Goal: Task Accomplishment & Management: Complete application form

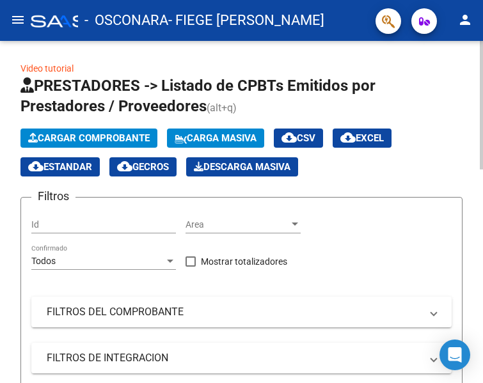
click at [104, 132] on button "Cargar Comprobante" at bounding box center [88, 138] width 137 height 19
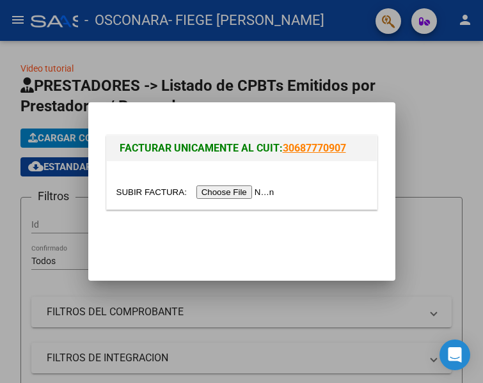
click at [212, 190] on input "file" at bounding box center [197, 191] width 162 height 13
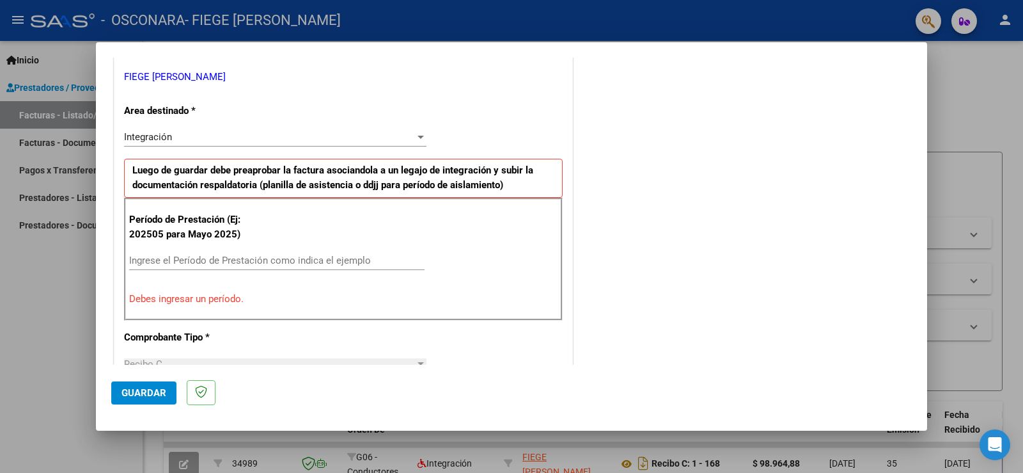
scroll to position [320, 0]
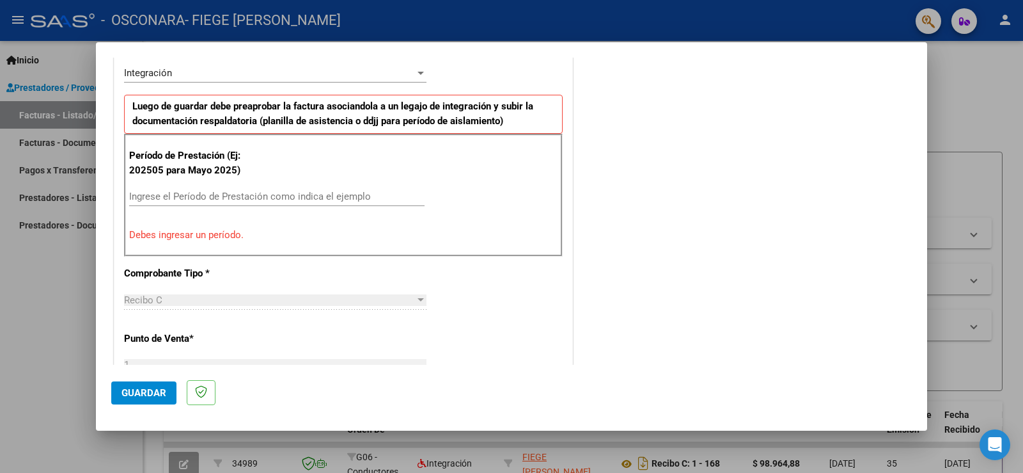
click at [262, 194] on input "Ingrese el Período de Prestación como indica el ejemplo" at bounding box center [276, 197] width 295 height 12
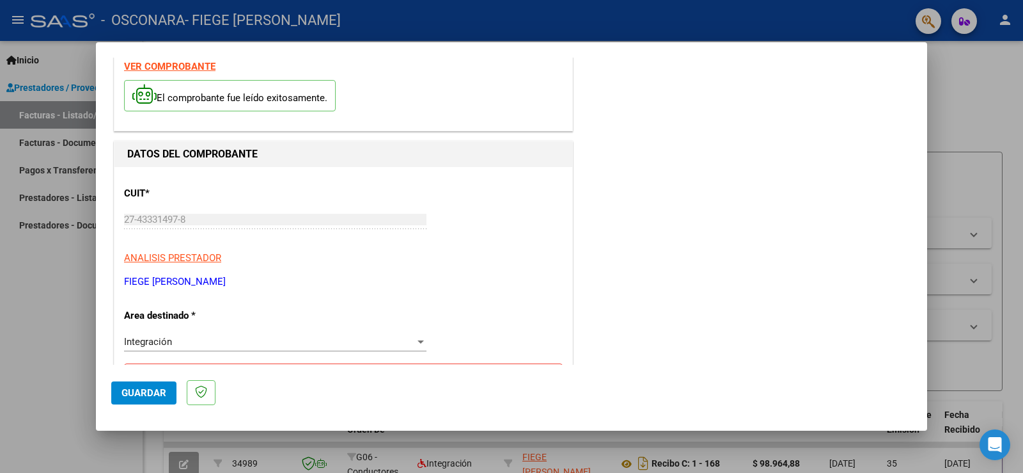
scroll to position [0, 0]
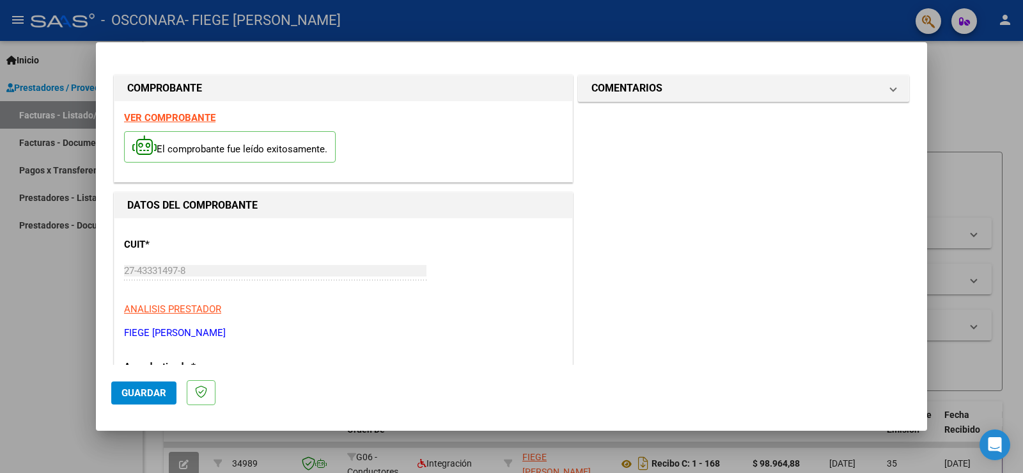
type input "202509"
click at [153, 387] on span "Guardar" at bounding box center [144, 393] width 45 height 12
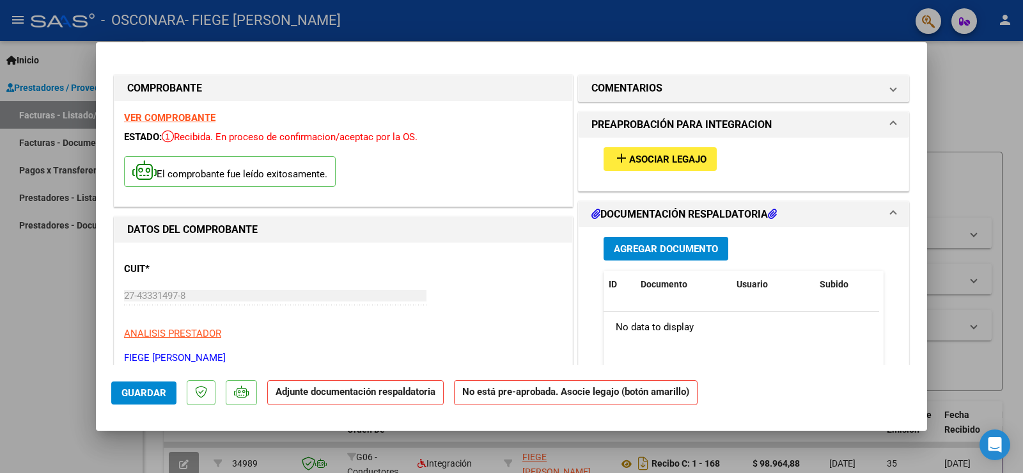
click at [629, 157] on span "Asociar Legajo" at bounding box center [667, 159] width 77 height 12
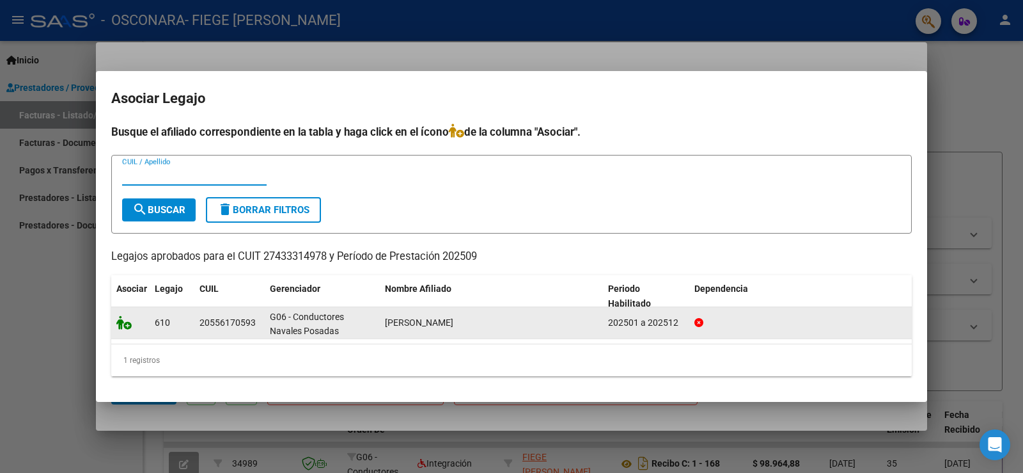
click at [128, 328] on icon at bounding box center [123, 322] width 15 height 14
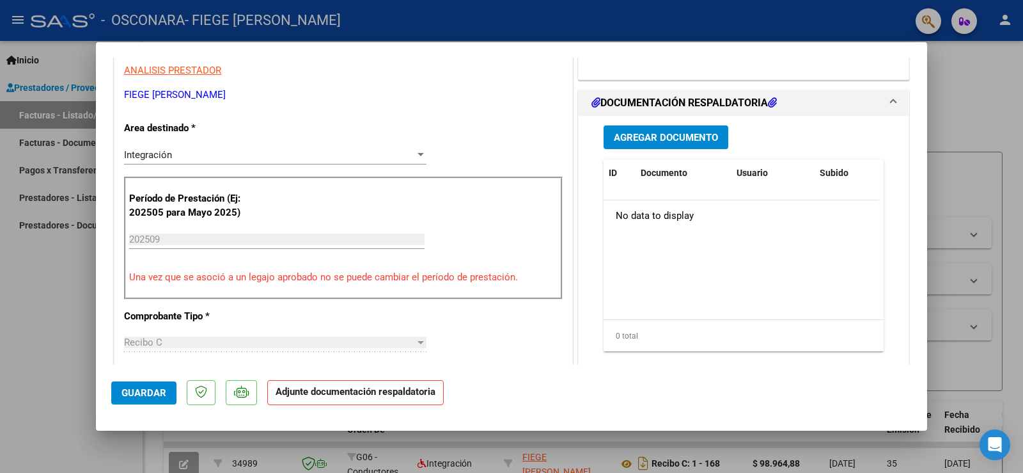
scroll to position [320, 0]
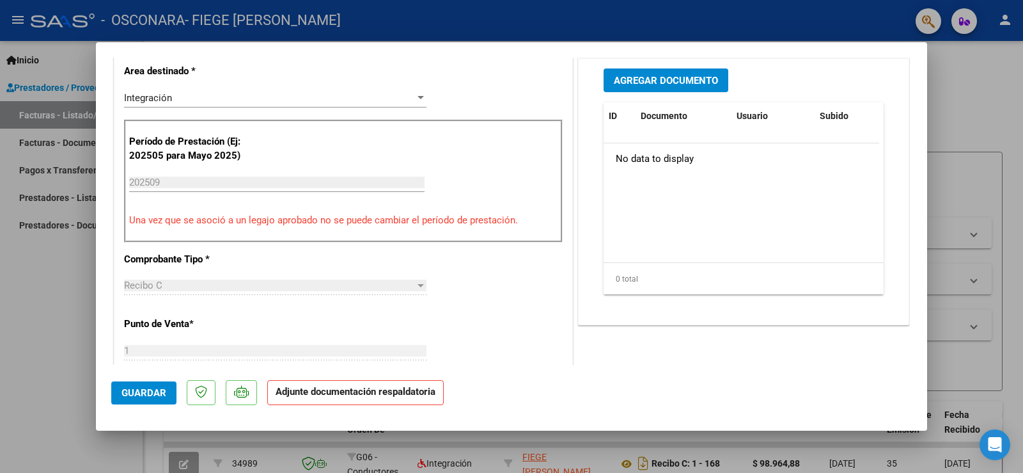
click at [684, 79] on span "Agregar Documento" at bounding box center [666, 81] width 104 height 12
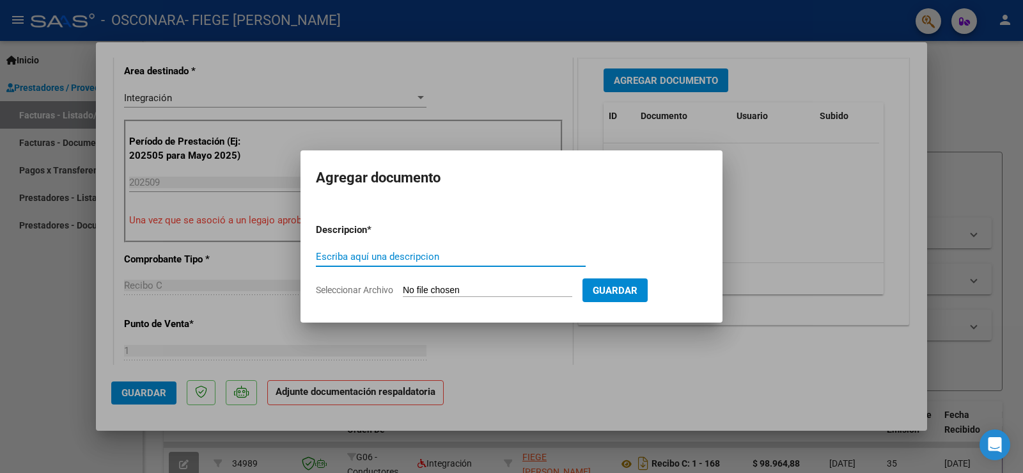
click at [398, 254] on input "Escriba aquí una descripcion" at bounding box center [451, 257] width 270 height 12
type input "informe"
click at [448, 288] on input "Seleccionar Archivo" at bounding box center [487, 291] width 169 height 12
type input "C:\fakepath\informe septiembre [PERSON_NAME].pdf"
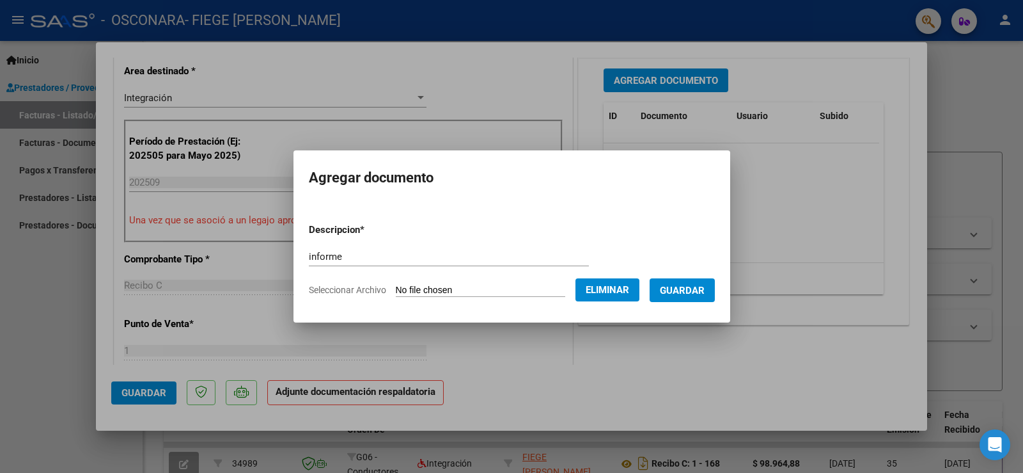
click at [693, 290] on span "Guardar" at bounding box center [682, 291] width 45 height 12
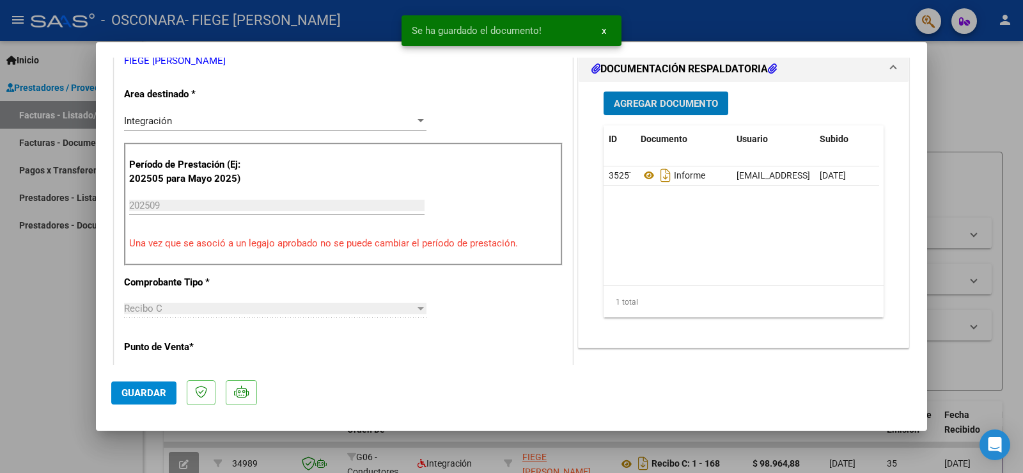
scroll to position [192, 0]
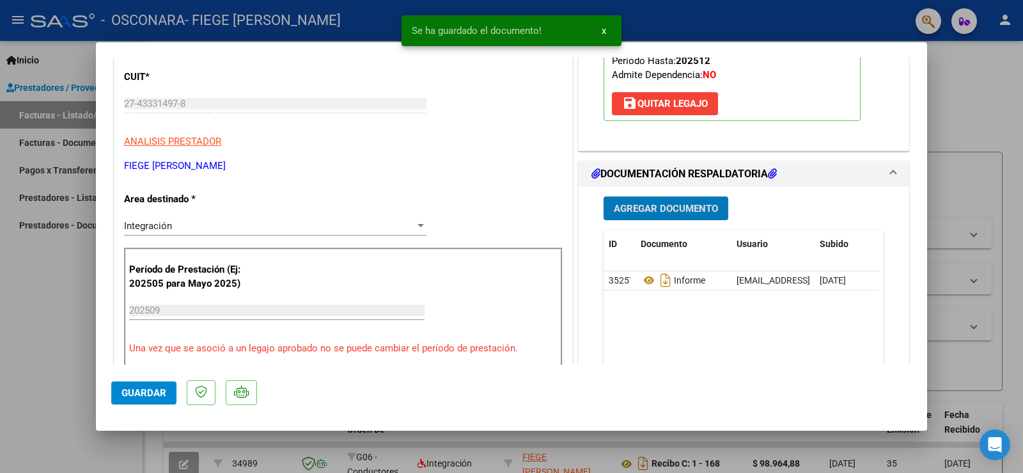
click at [653, 213] on span "Agregar Documento" at bounding box center [666, 209] width 104 height 12
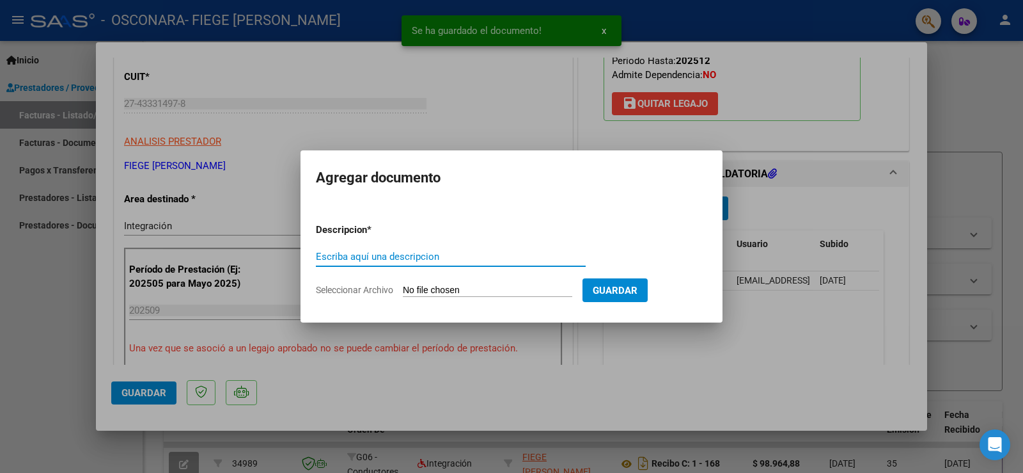
click at [394, 262] on input "Escriba aquí una descripcion" at bounding box center [451, 257] width 270 height 12
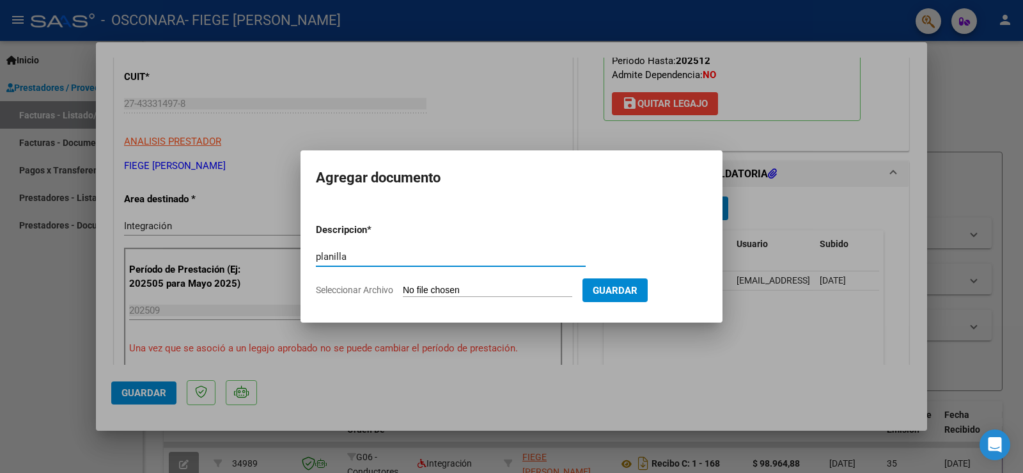
type input "planilla"
click at [456, 286] on input "Seleccionar Archivo" at bounding box center [487, 291] width 169 height 12
type input "C:\fakepath\planilla asistencia benjamin septiembre.pdf"
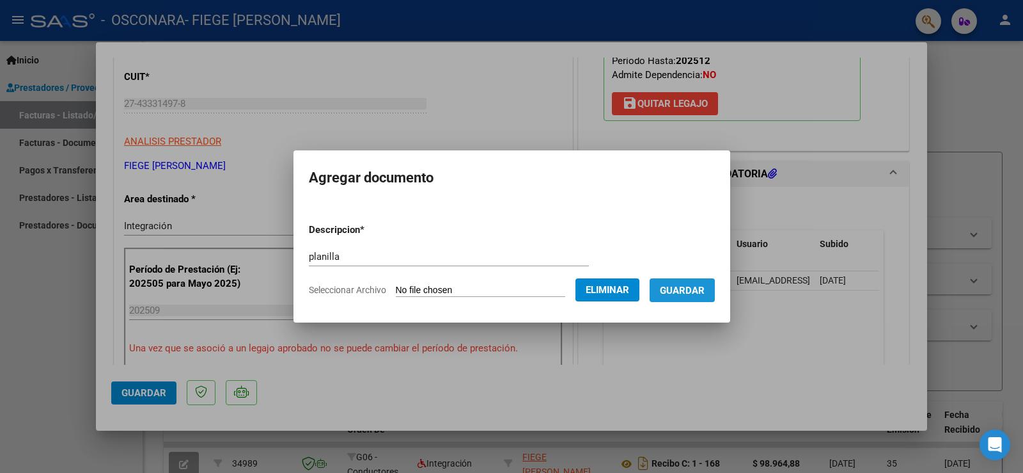
click at [684, 292] on span "Guardar" at bounding box center [682, 291] width 45 height 12
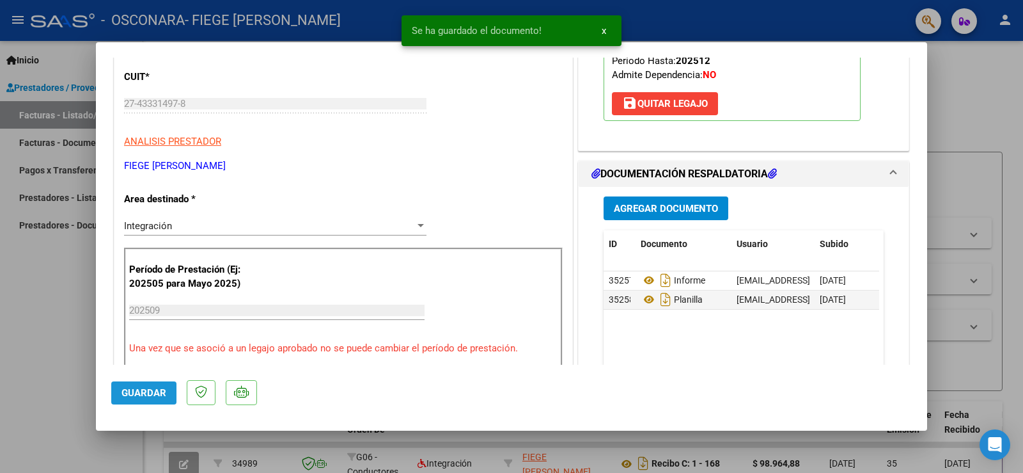
click at [138, 389] on span "Guardar" at bounding box center [144, 393] width 45 height 12
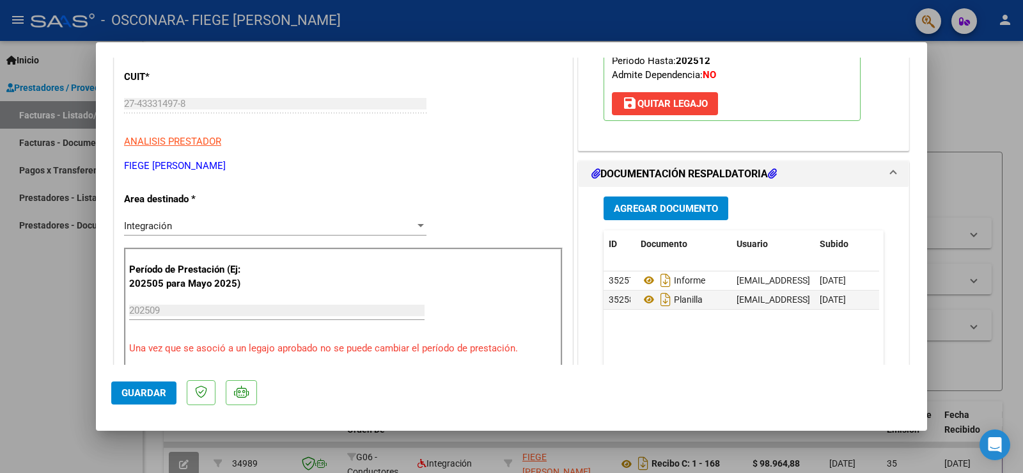
click at [69, 354] on div at bounding box center [511, 236] width 1023 height 473
type input "$ 0,00"
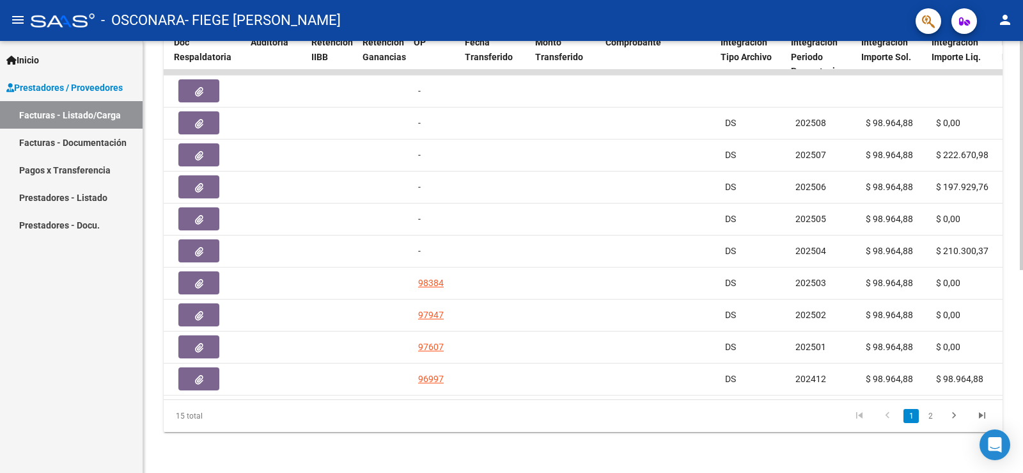
scroll to position [0, 872]
